Goal: Transaction & Acquisition: Purchase product/service

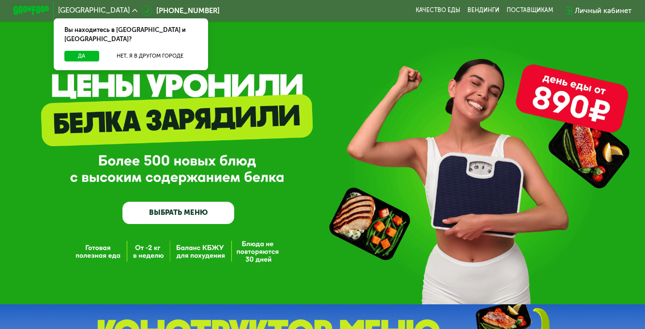
click at [184, 214] on link "ВЫБРАТЬ МЕНЮ" at bounding box center [177, 213] width 111 height 22
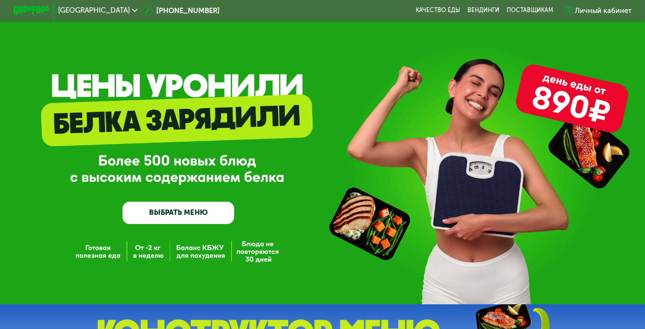
click at [163, 214] on link "ВЫБРАТЬ МЕНЮ" at bounding box center [177, 213] width 111 height 22
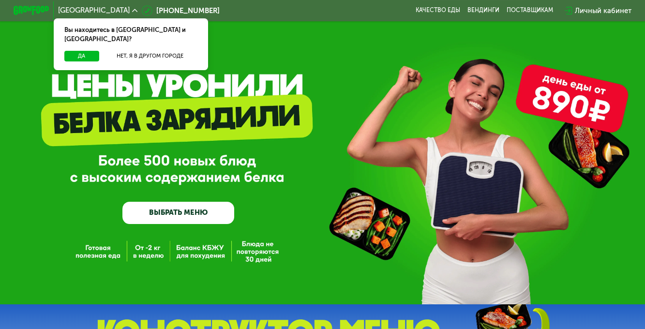
click at [204, 213] on link "ВЫБРАТЬ МЕНЮ" at bounding box center [177, 213] width 111 height 22
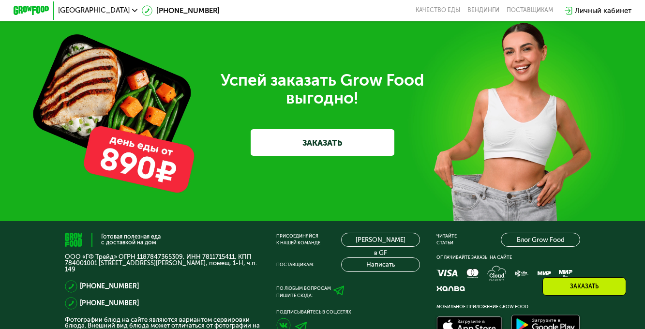
scroll to position [2066, 0]
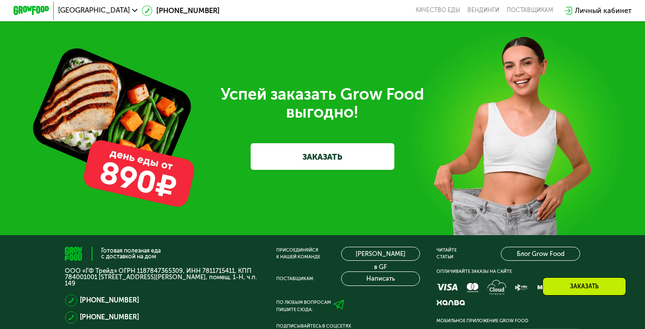
click at [313, 170] on link "ЗАКАЗАТЬ" at bounding box center [322, 156] width 143 height 27
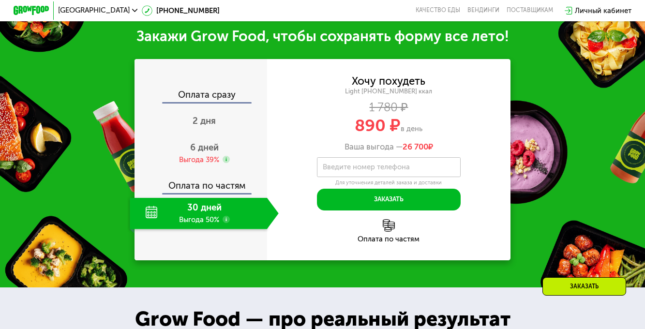
scroll to position [360, 0]
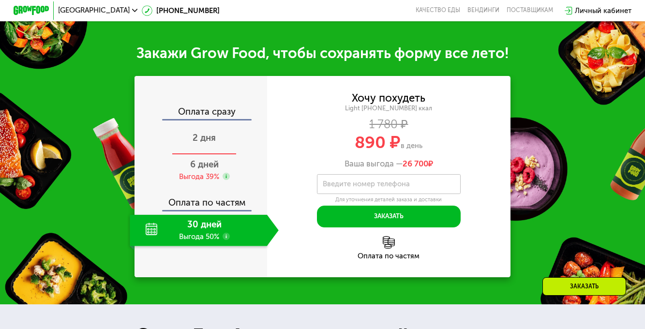
click at [206, 143] on span "2 дня" at bounding box center [204, 138] width 23 height 11
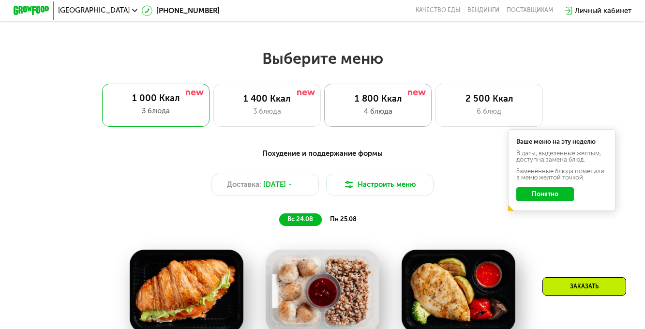
click at [350, 111] on div "4 блюда" at bounding box center [378, 111] width 89 height 11
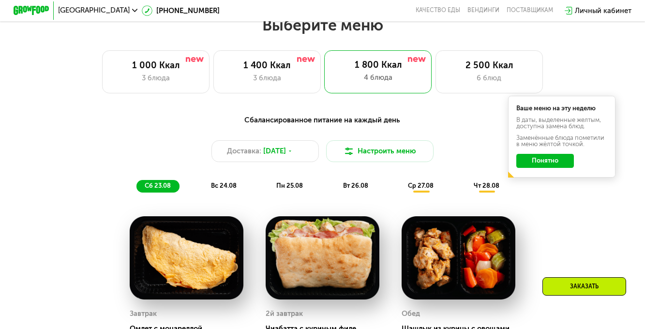
scroll to position [457, 0]
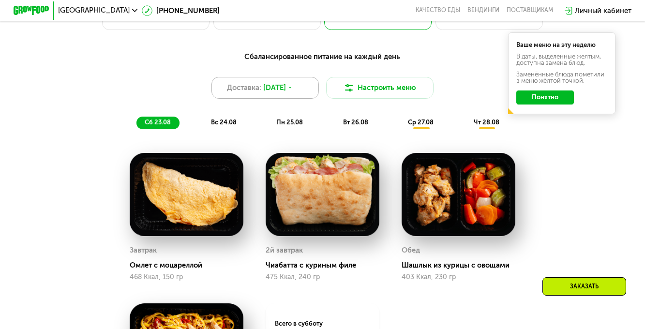
click at [284, 92] on span "22 авг, пт" at bounding box center [274, 87] width 23 height 11
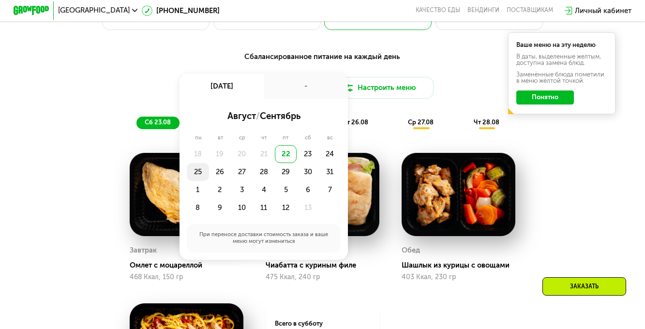
click at [209, 179] on div "25" at bounding box center [220, 172] width 22 height 18
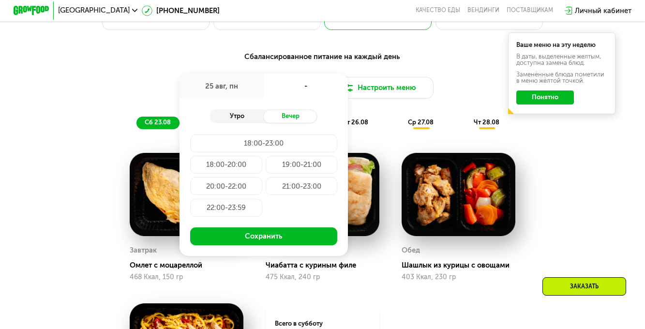
click at [242, 122] on div "Утро" at bounding box center [237, 116] width 54 height 13
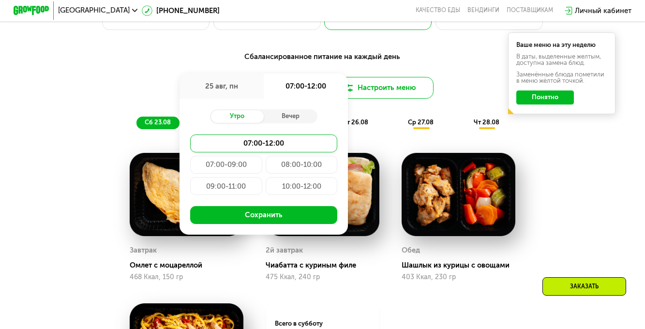
click at [388, 98] on button "Настроить меню" at bounding box center [379, 87] width 107 height 21
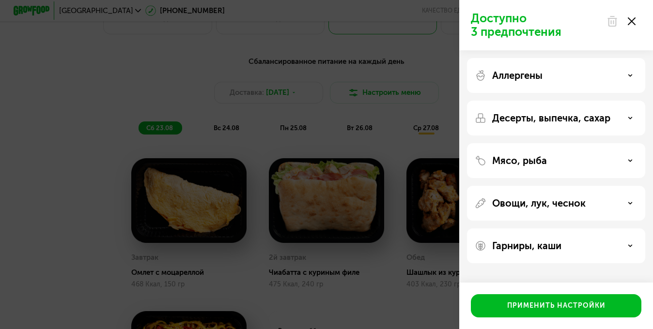
click at [317, 96] on div "Доступно 3 предпочтения Аллергены Десерты, выпечка, сахар Мясо, рыба Овощи, лук…" at bounding box center [326, 164] width 653 height 329
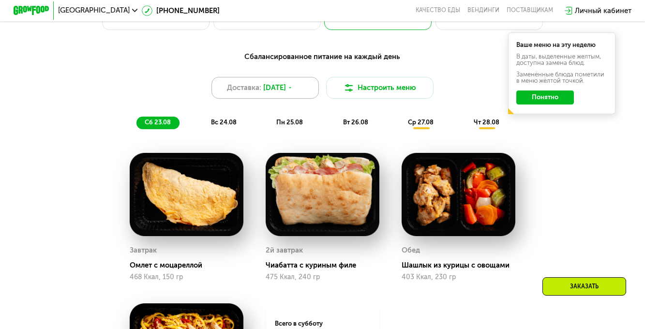
click at [293, 91] on icon at bounding box center [290, 87] width 5 height 5
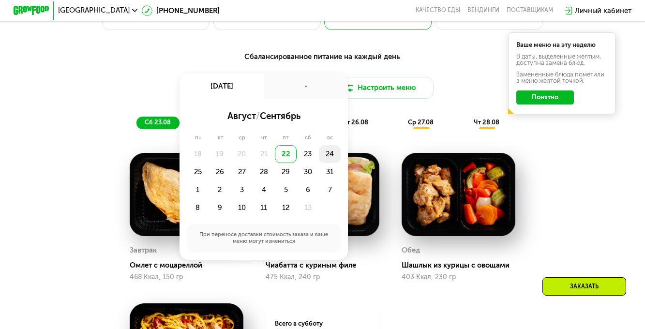
click at [209, 163] on div "24" at bounding box center [198, 172] width 22 height 18
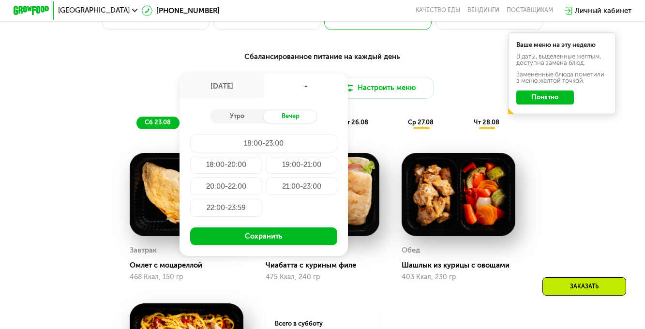
click at [262, 199] on div "21:00-23:00" at bounding box center [226, 208] width 72 height 18
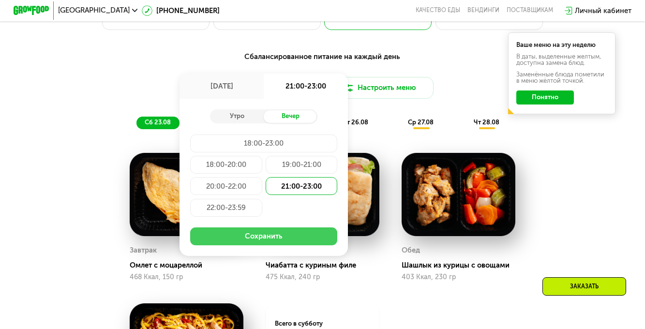
click at [284, 240] on button "Сохранить" at bounding box center [263, 237] width 147 height 18
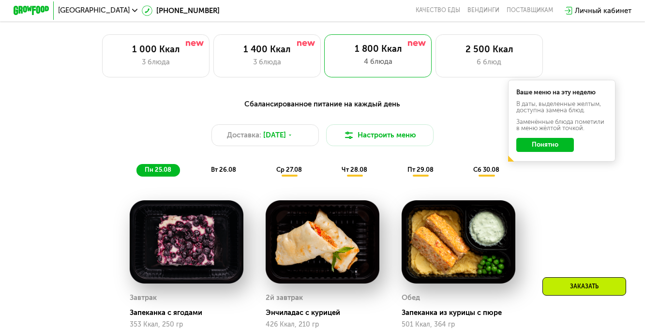
scroll to position [408, 0]
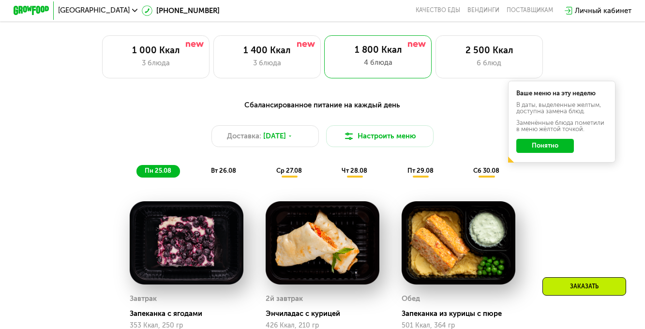
click at [224, 174] on span "вт 26.08" at bounding box center [223, 170] width 25 height 7
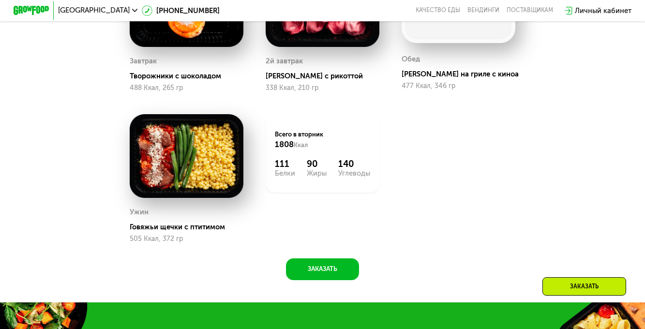
scroll to position [699, 0]
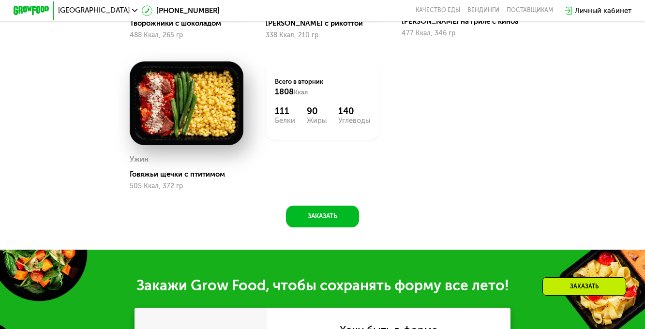
click at [206, 131] on img at bounding box center [187, 103] width 114 height 84
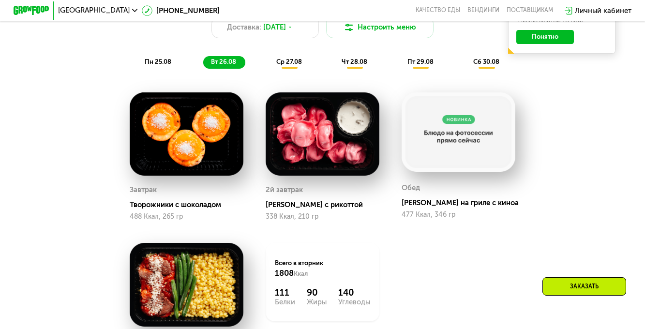
scroll to position [505, 0]
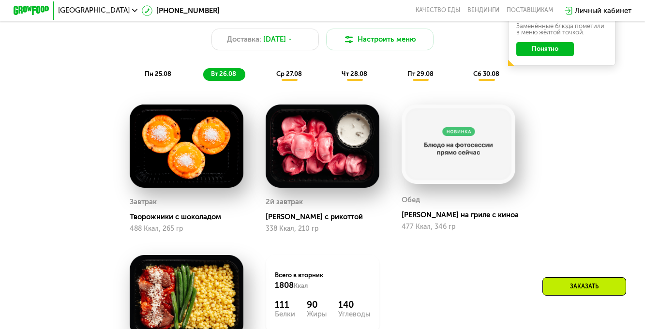
click at [287, 76] on span "ср 27.08" at bounding box center [289, 73] width 26 height 7
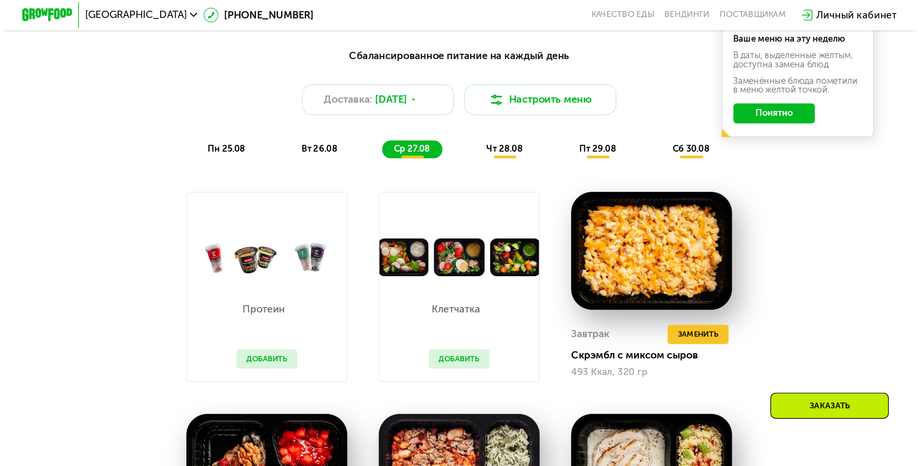
scroll to position [457, 0]
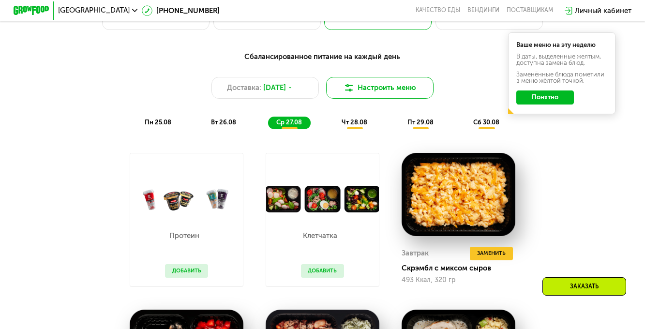
click at [362, 96] on button "Настроить меню" at bounding box center [379, 87] width 107 height 21
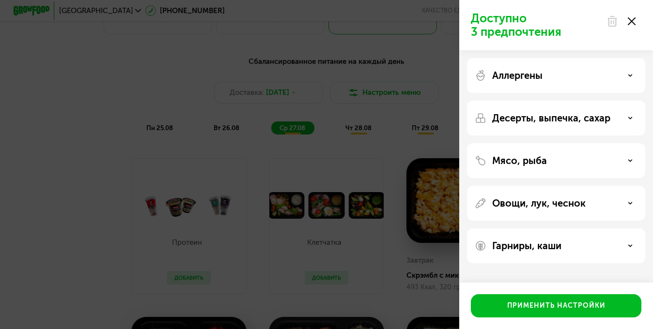
click at [627, 23] on icon at bounding box center [631, 21] width 8 height 8
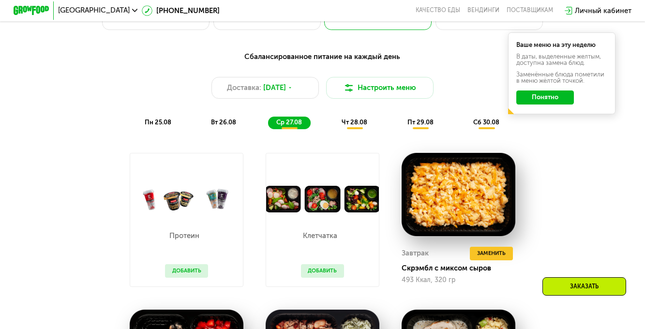
click at [278, 193] on img at bounding box center [322, 199] width 113 height 26
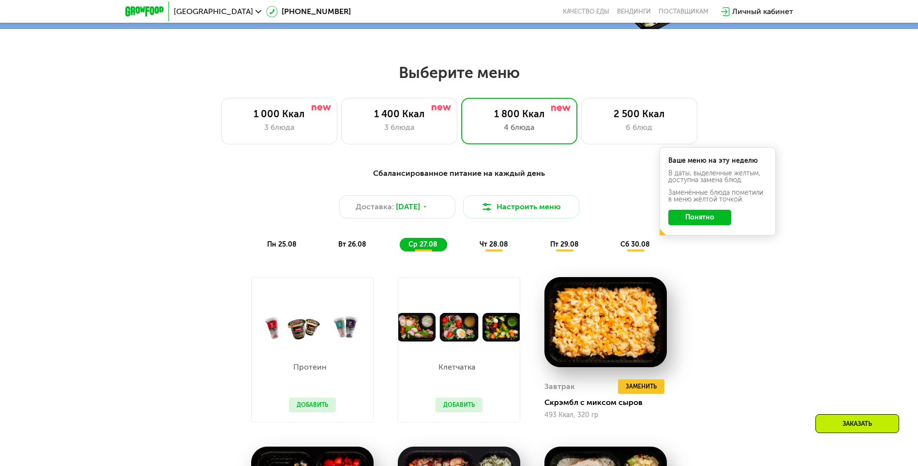
scroll to position [505, 0]
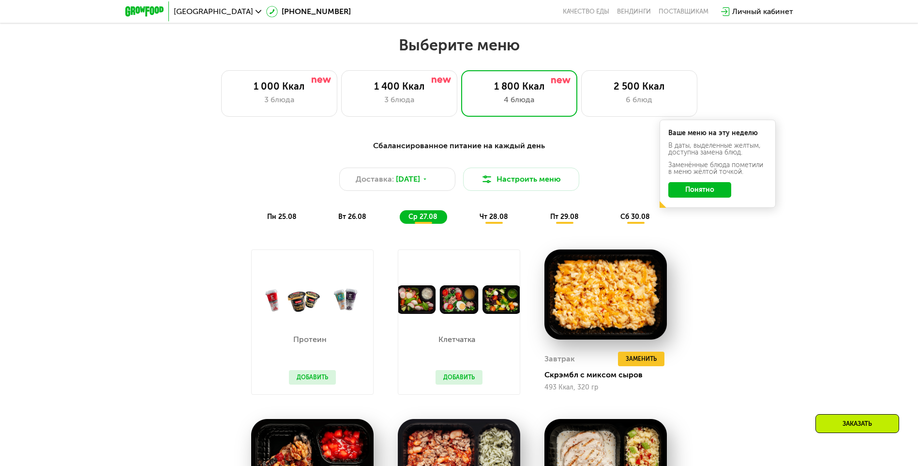
click at [645, 194] on button "Понятно" at bounding box center [700, 189] width 63 height 15
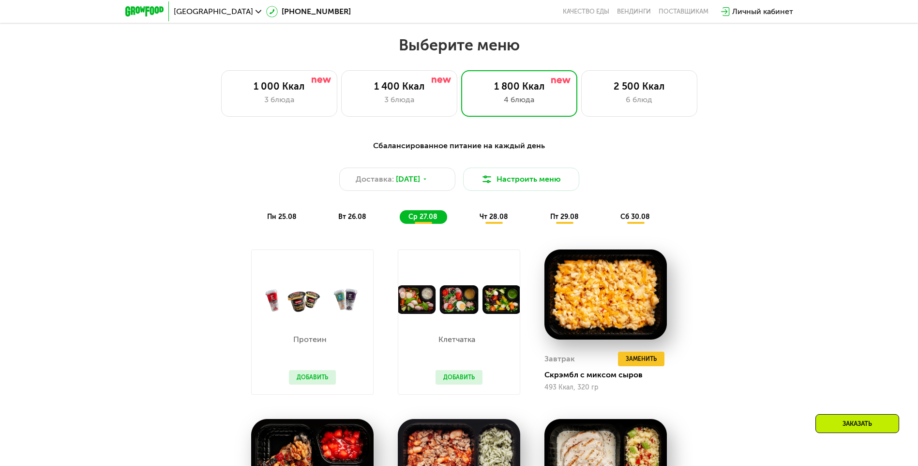
click at [358, 221] on span "вт 26.08" at bounding box center [352, 217] width 28 height 8
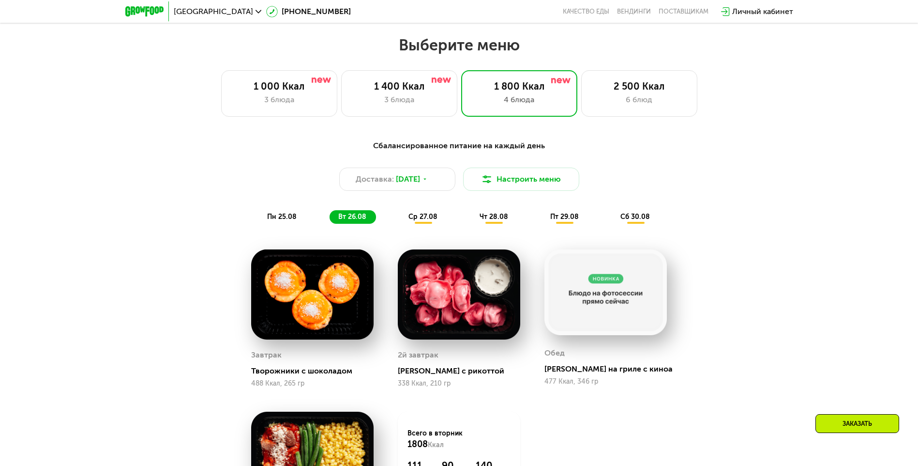
click at [427, 221] on span "ср 27.08" at bounding box center [423, 217] width 29 height 8
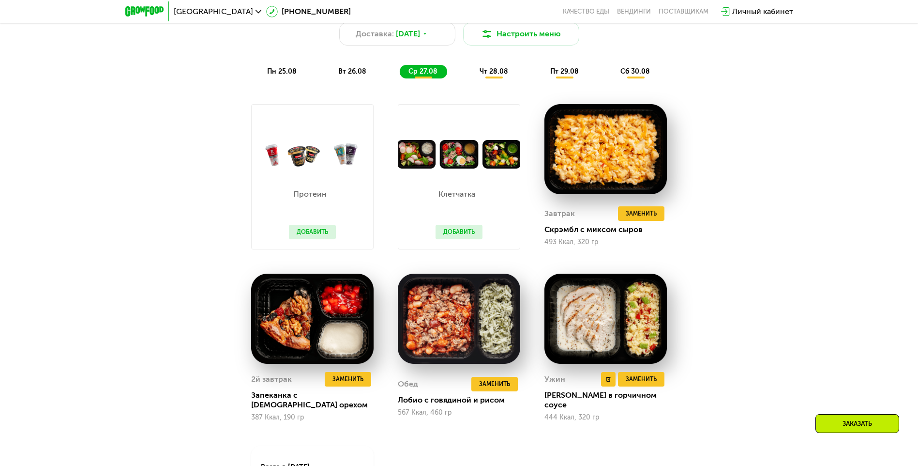
scroll to position [699, 0]
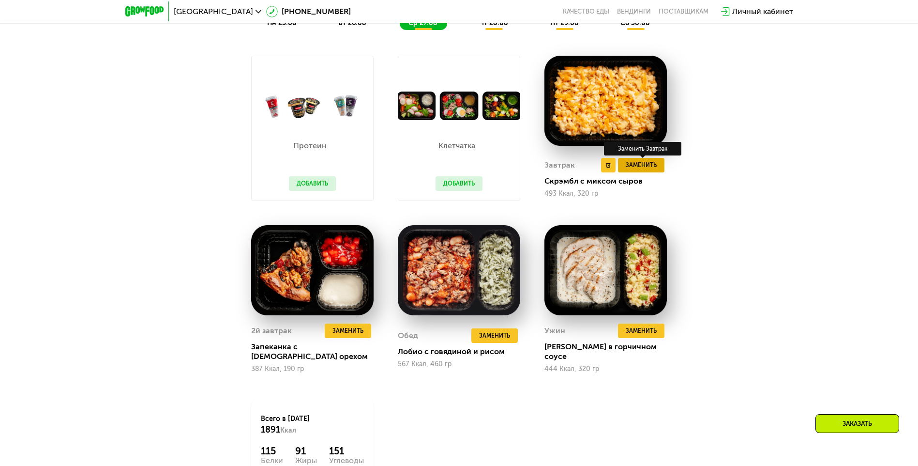
click at [645, 170] on span "Заменить" at bounding box center [641, 165] width 31 height 10
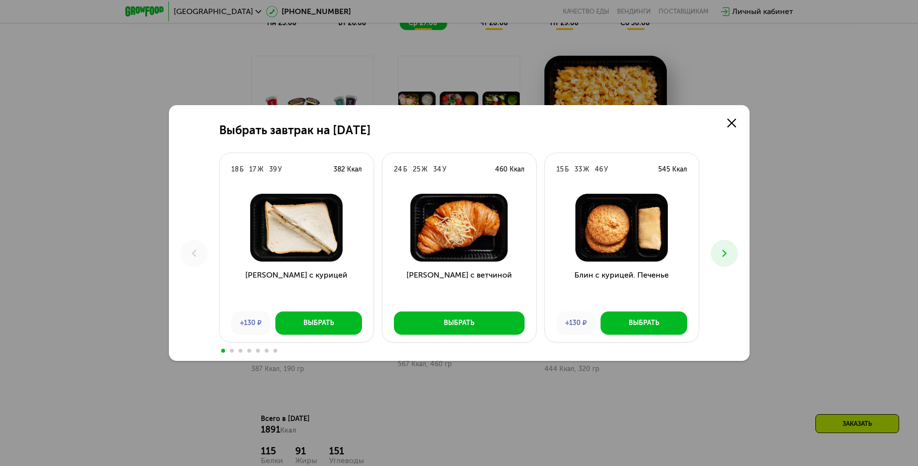
click at [645, 251] on icon at bounding box center [725, 253] width 12 height 12
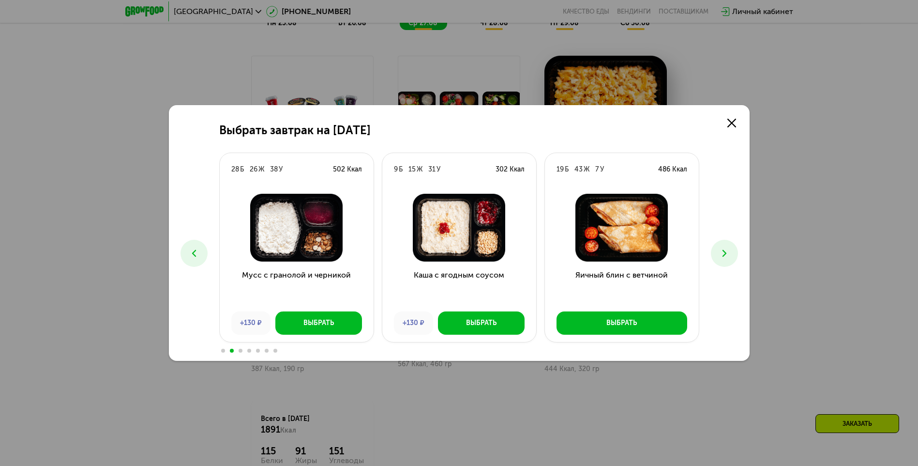
click at [645, 251] on icon at bounding box center [725, 253] width 12 height 12
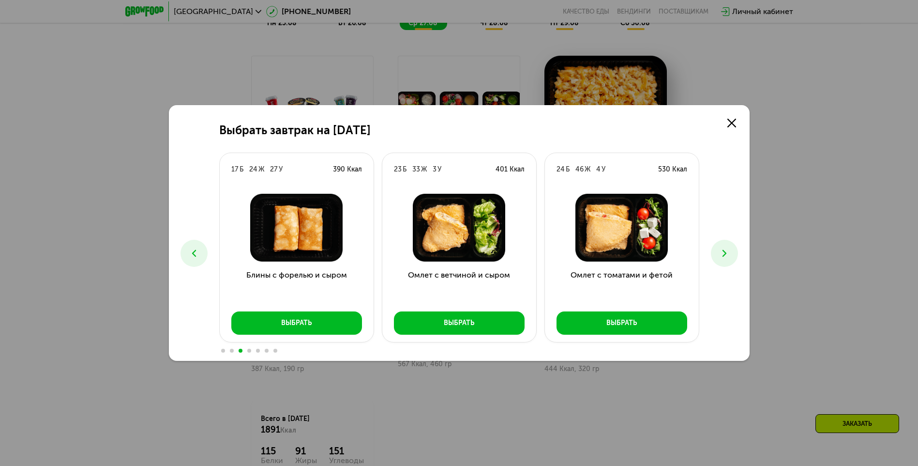
click at [645, 253] on icon at bounding box center [725, 253] width 12 height 12
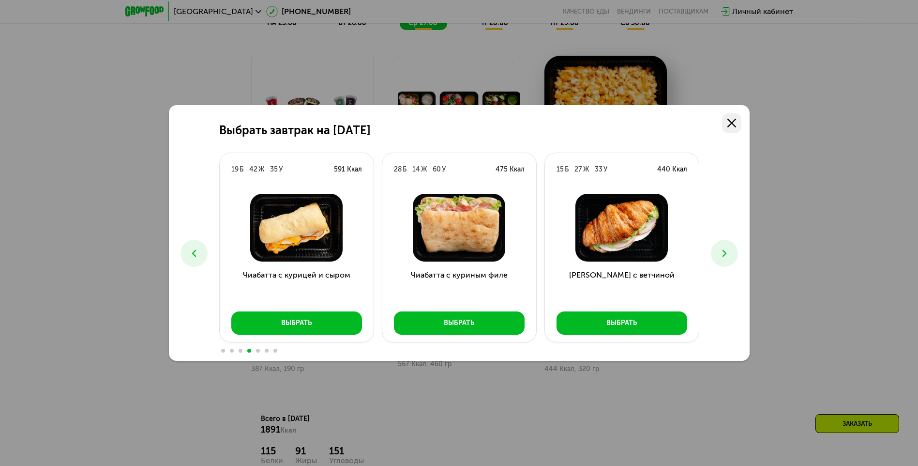
click at [645, 116] on link at bounding box center [731, 122] width 19 height 19
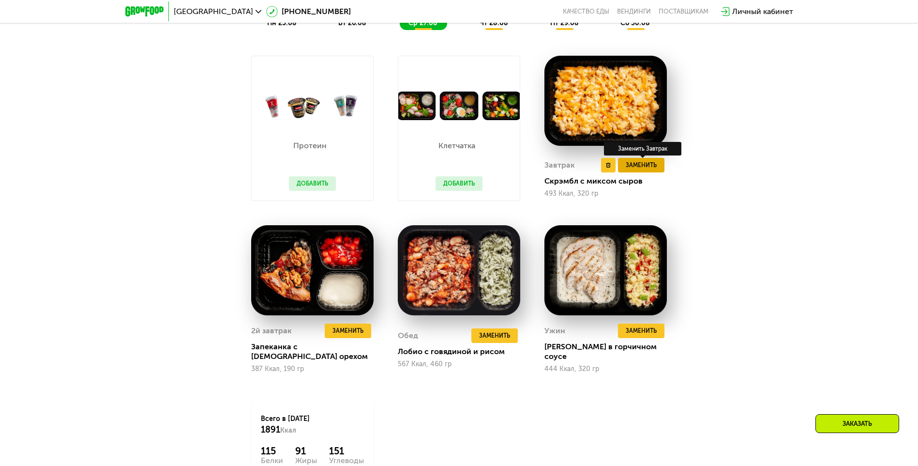
click at [635, 170] on span "Заменить" at bounding box center [641, 165] width 31 height 10
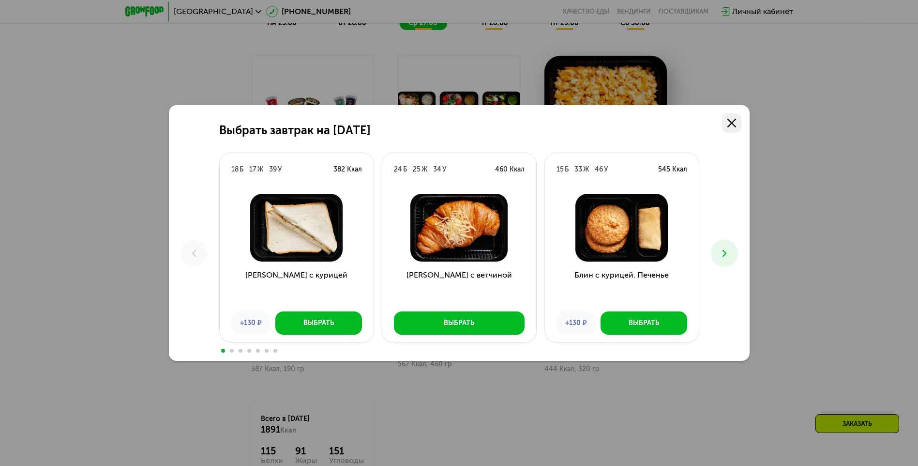
click at [645, 120] on icon at bounding box center [732, 123] width 9 height 9
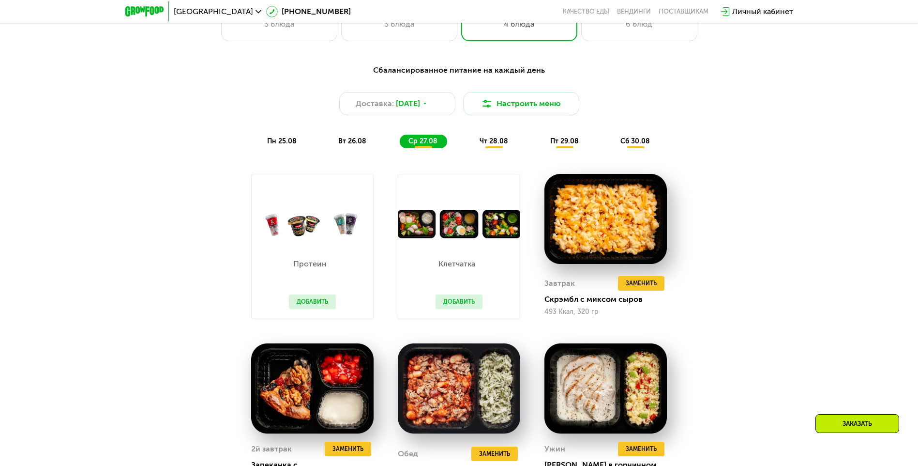
scroll to position [553, 0]
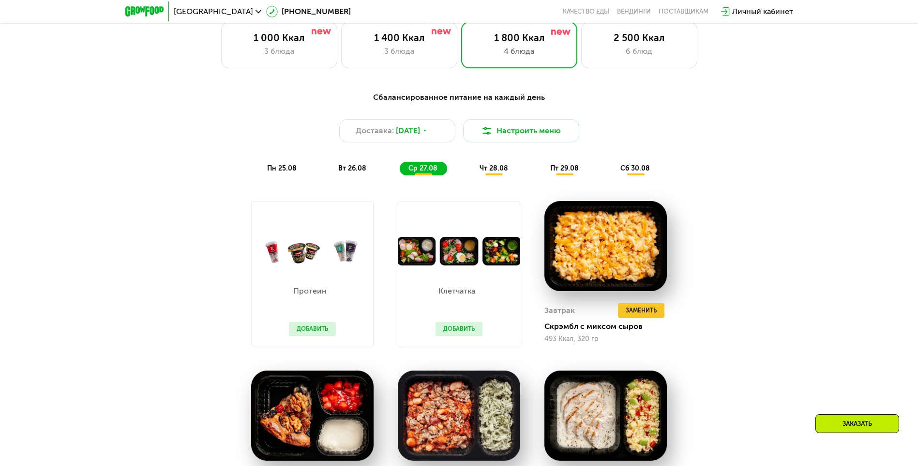
click at [285, 170] on span "пн 25.08" at bounding box center [282, 168] width 30 height 8
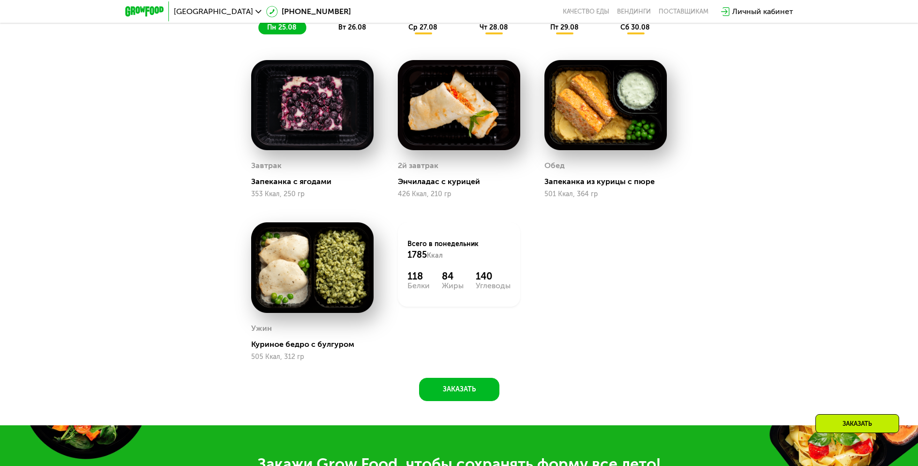
scroll to position [699, 0]
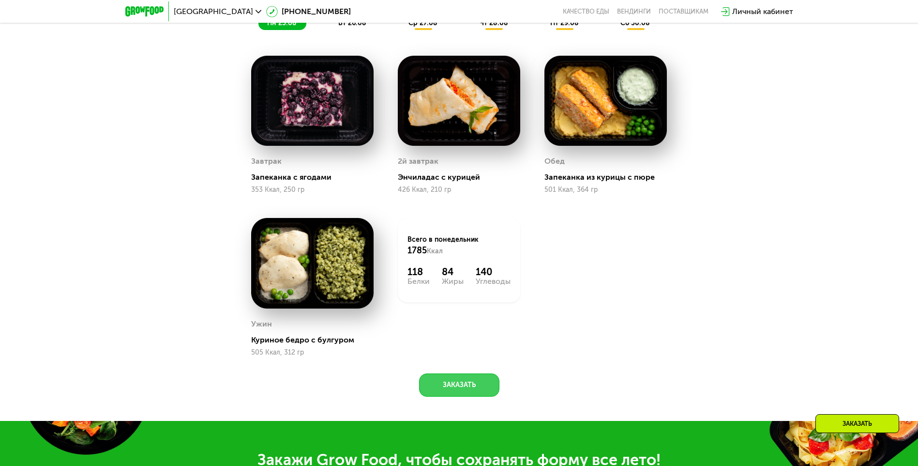
click at [427, 329] on button "Заказать" at bounding box center [459, 384] width 80 height 23
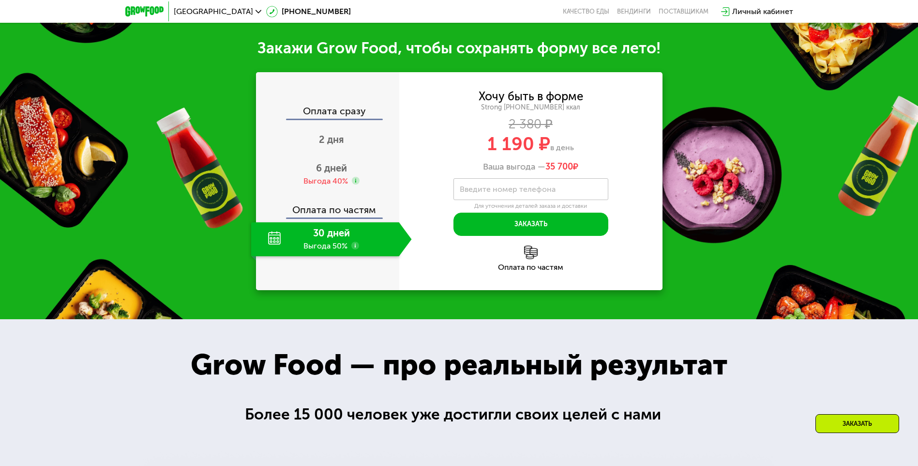
scroll to position [1123, 0]
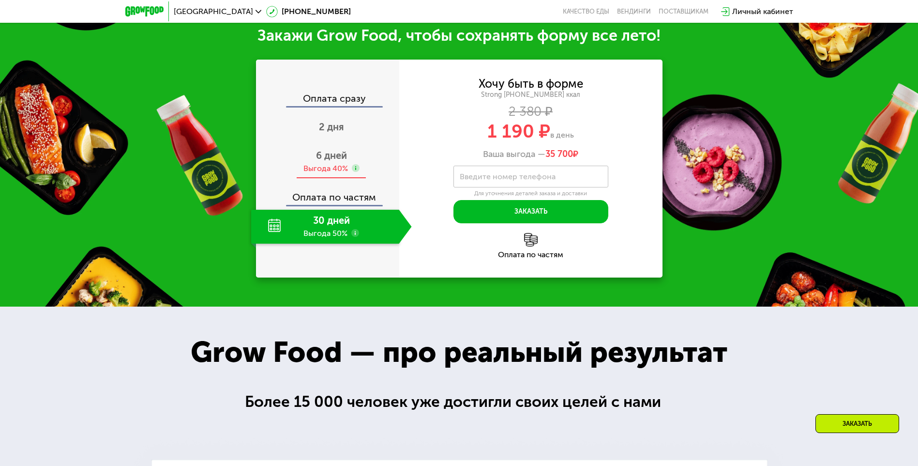
click at [333, 156] on span "6 дней" at bounding box center [331, 156] width 31 height 12
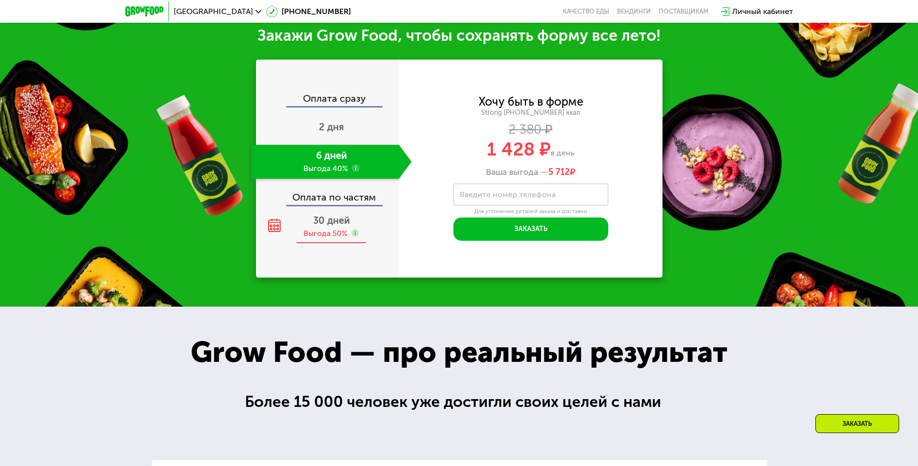
click at [334, 225] on span "30 дней" at bounding box center [331, 220] width 37 height 12
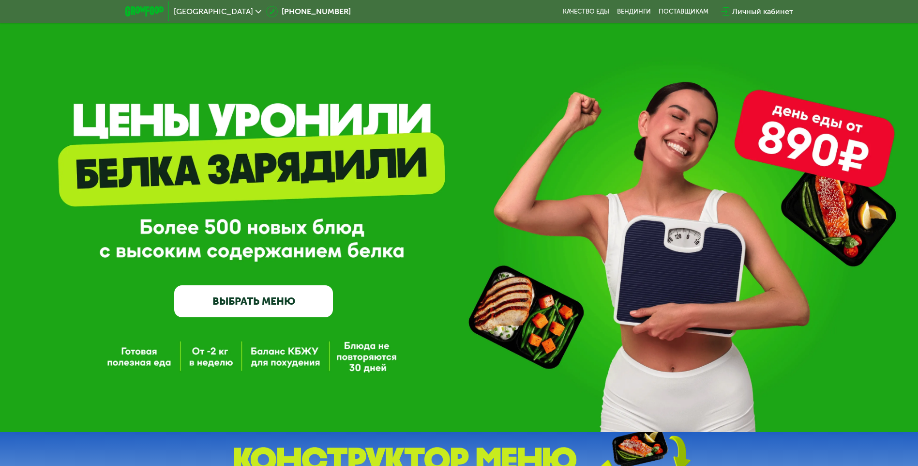
scroll to position [0, 0]
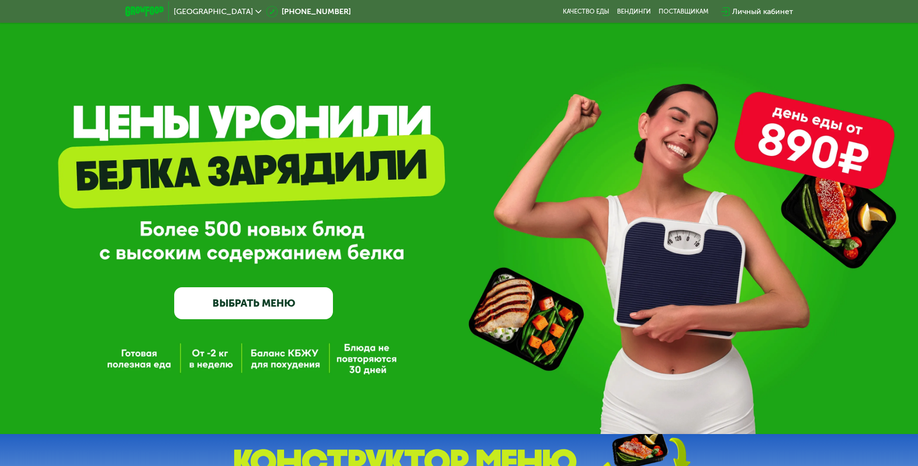
click at [187, 10] on span "[GEOGRAPHIC_DATA]" at bounding box center [213, 12] width 79 height 8
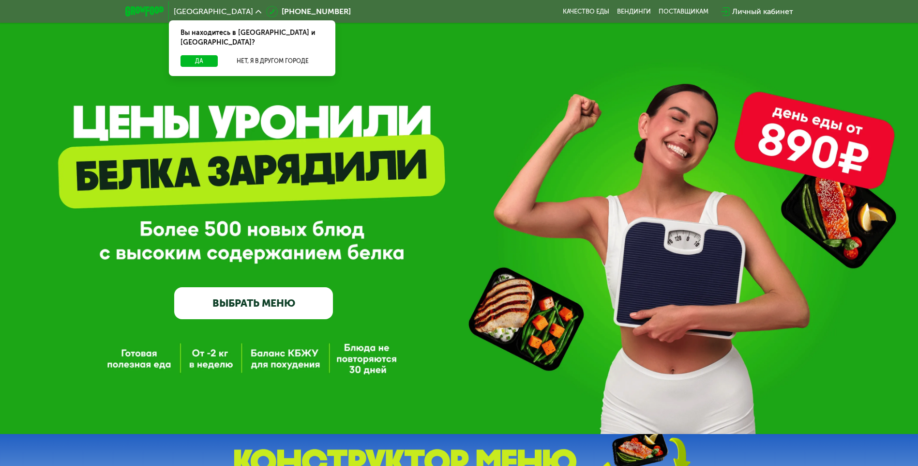
click at [187, 12] on span "[GEOGRAPHIC_DATA]" at bounding box center [213, 12] width 79 height 8
click at [584, 12] on link "Качество еды" at bounding box center [586, 12] width 46 height 8
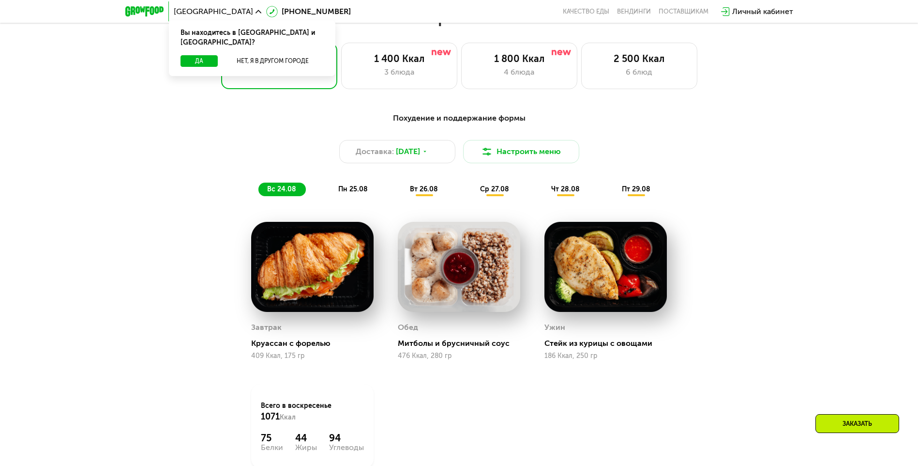
scroll to position [581, 0]
